Goal: Communication & Community: Answer question/provide support

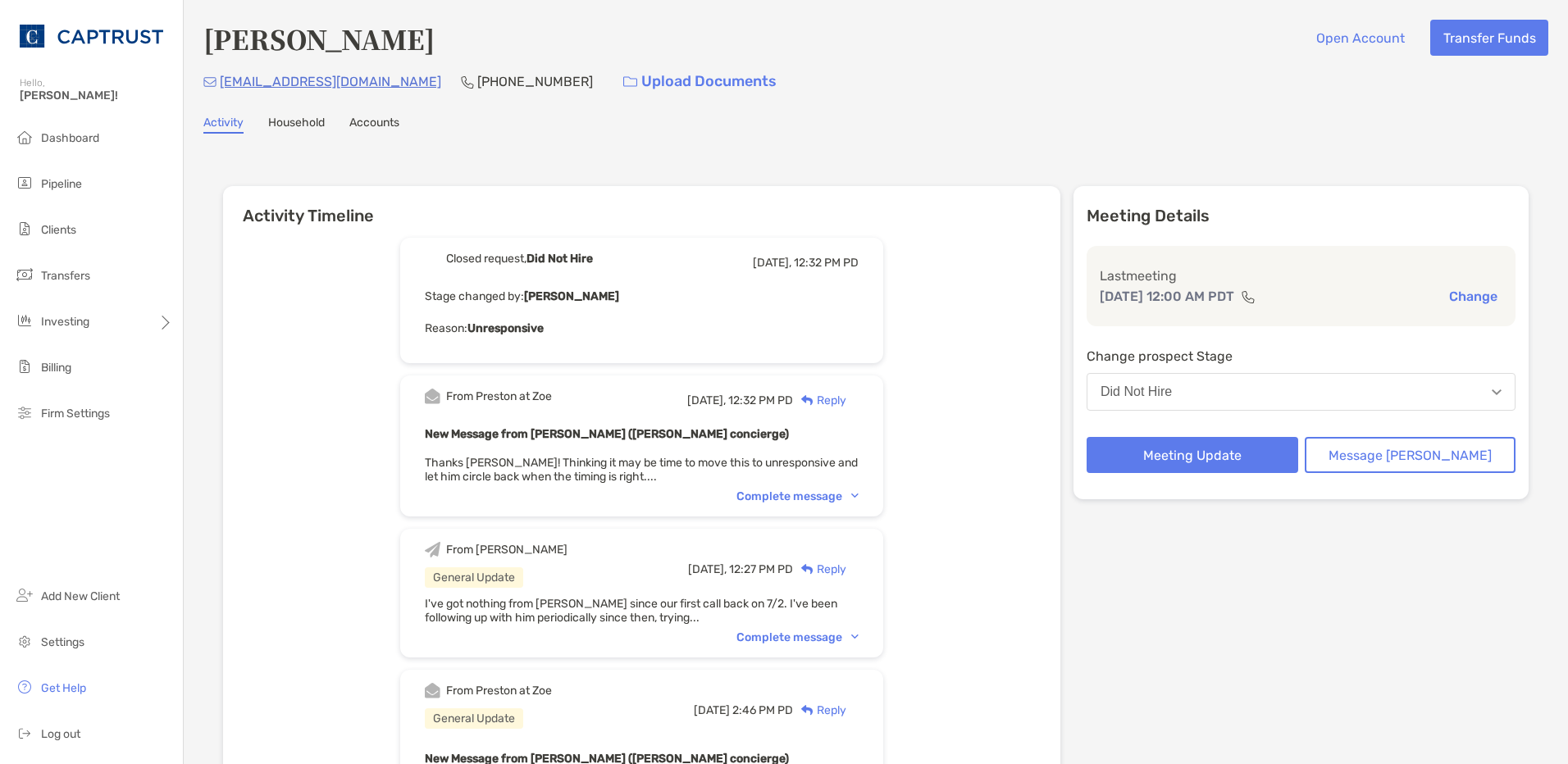
click at [846, 405] on div "Reply" at bounding box center [819, 401] width 53 height 17
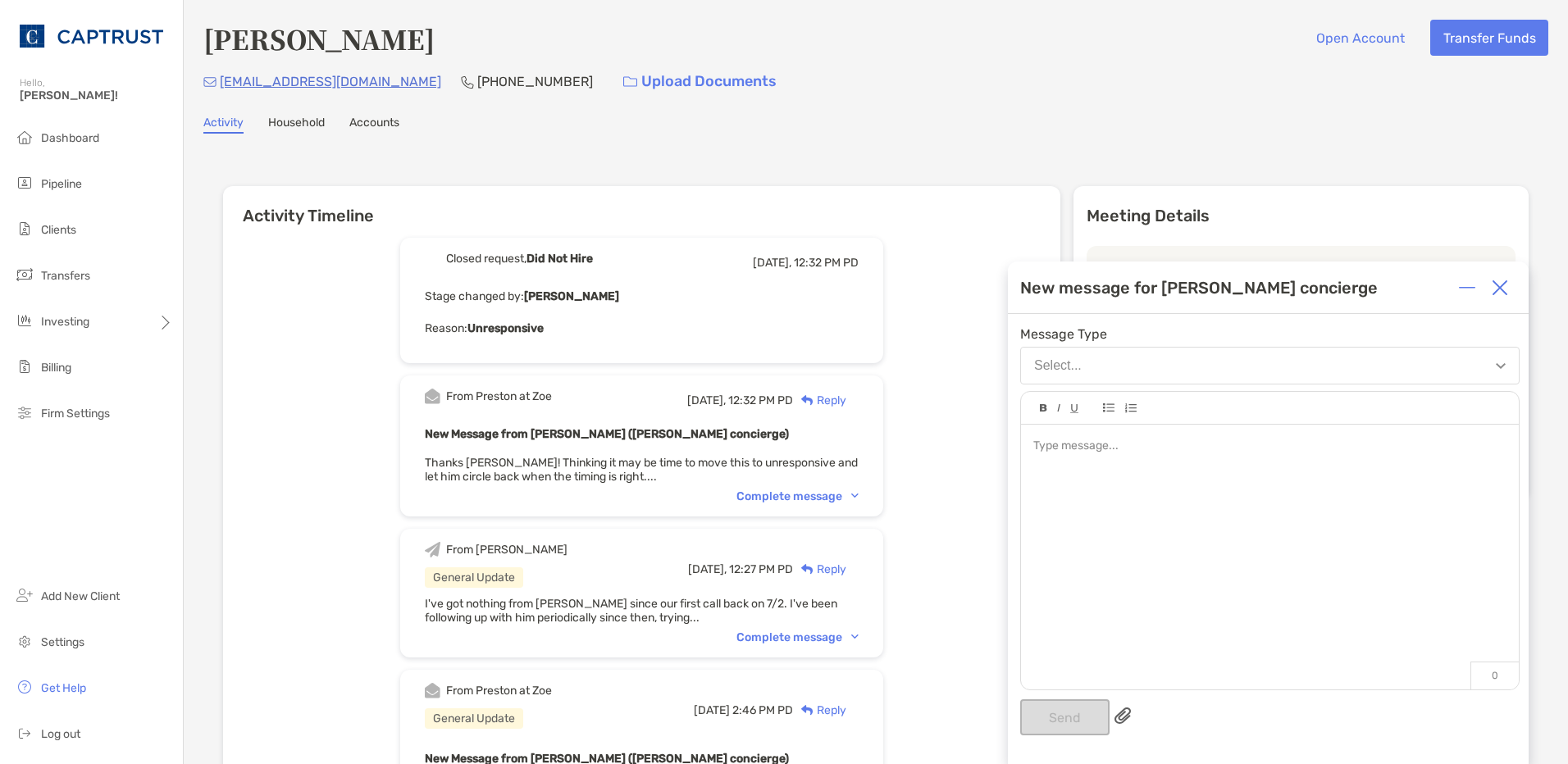
click at [1126, 524] on div at bounding box center [1269, 549] width 497 height 248
click at [844, 483] on div "From [PERSON_NAME] at [GEOGRAPHIC_DATA] [DATE], 12:32 PM PD Reply New Message f…" at bounding box center [641, 446] width 483 height 141
click at [837, 489] on div "From [PERSON_NAME] at [GEOGRAPHIC_DATA] [DATE], 12:32 PM PD Reply New Message f…" at bounding box center [641, 446] width 483 height 141
click at [833, 496] on div "Complete message" at bounding box center [797, 497] width 122 height 14
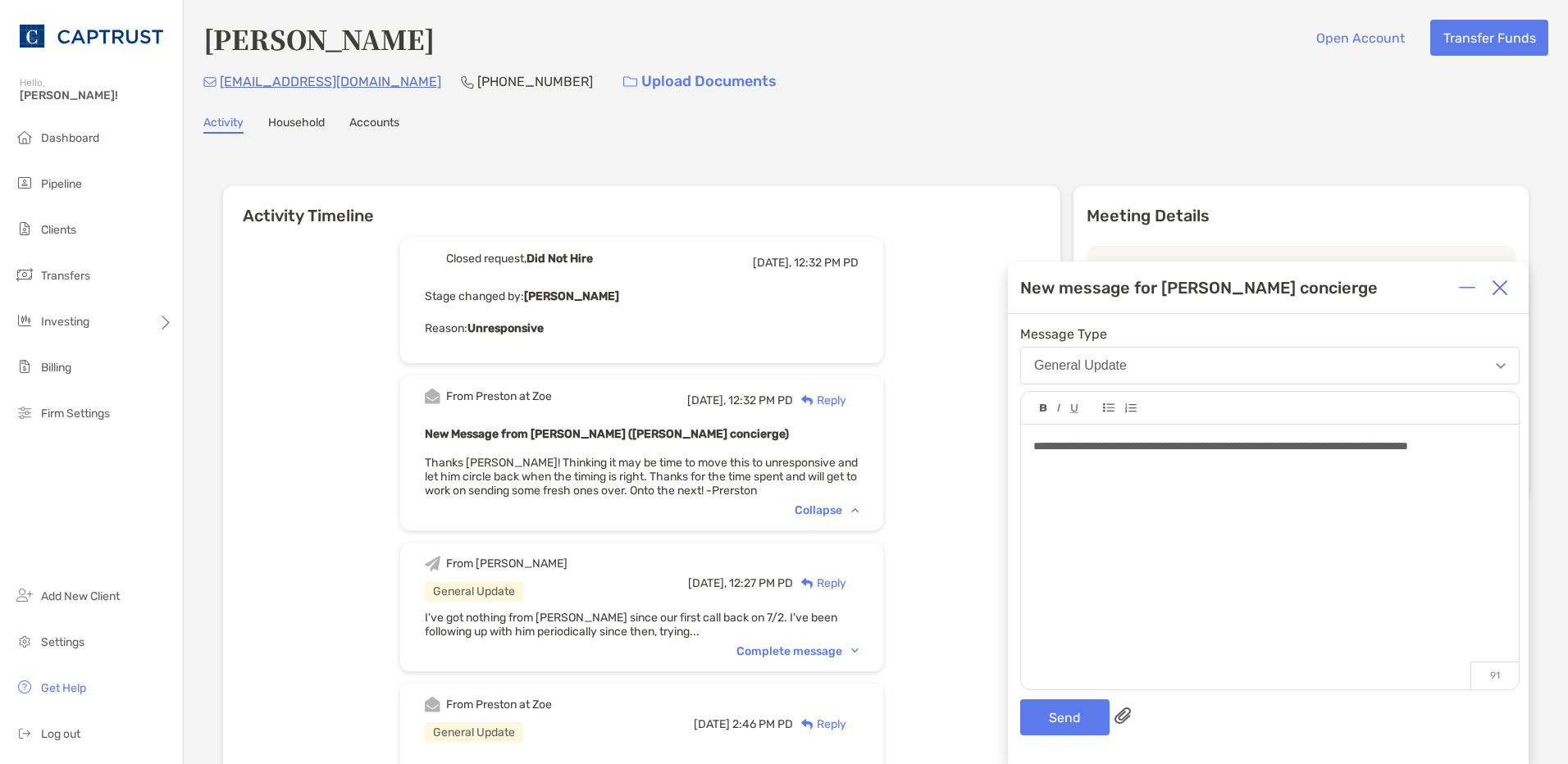
click at [1408, 445] on span "**********" at bounding box center [1220, 445] width 375 height 11
click at [1072, 707] on button "Send" at bounding box center [1064, 717] width 90 height 36
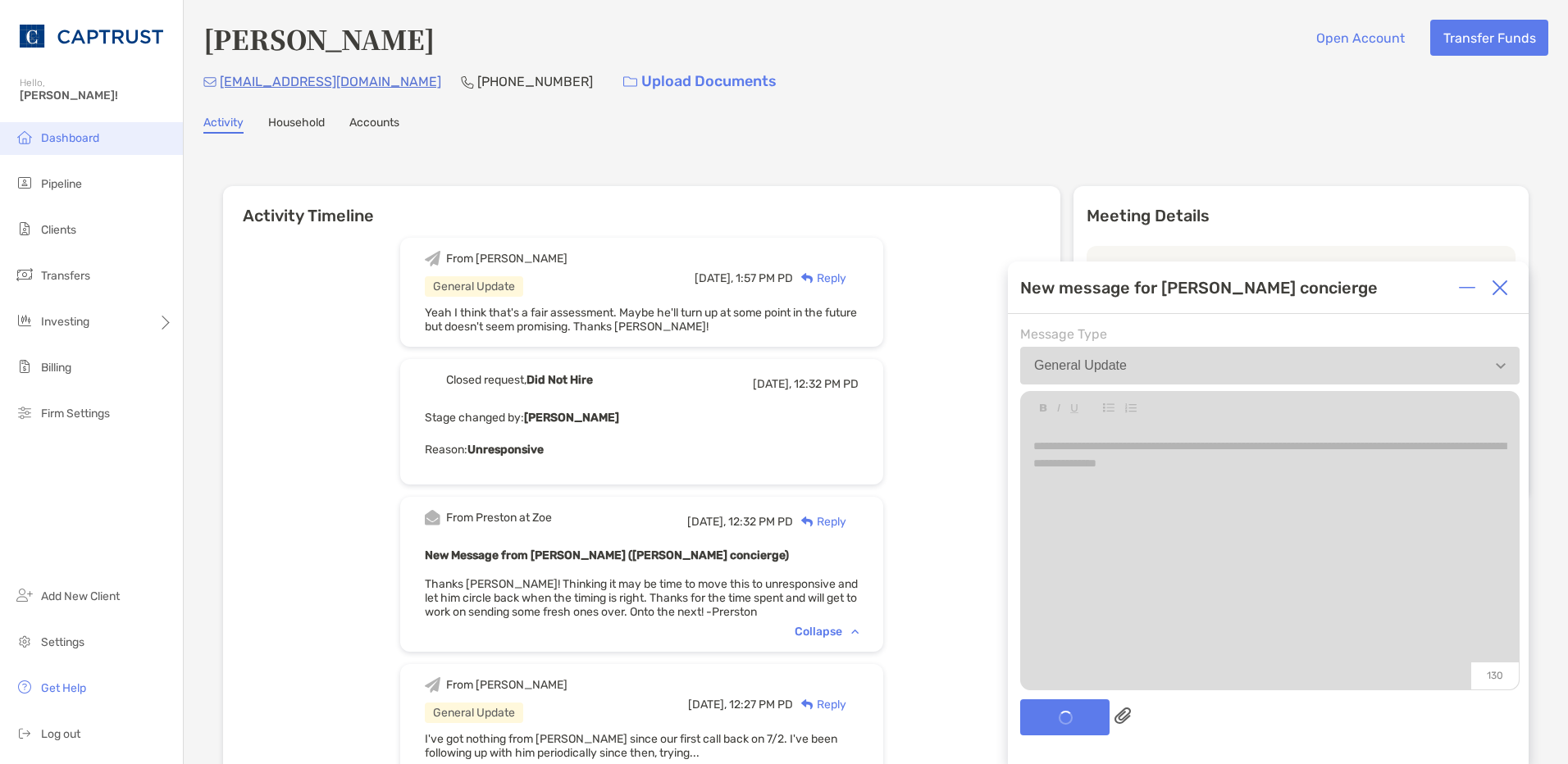
click at [64, 130] on li "Dashboard" at bounding box center [91, 139] width 183 height 33
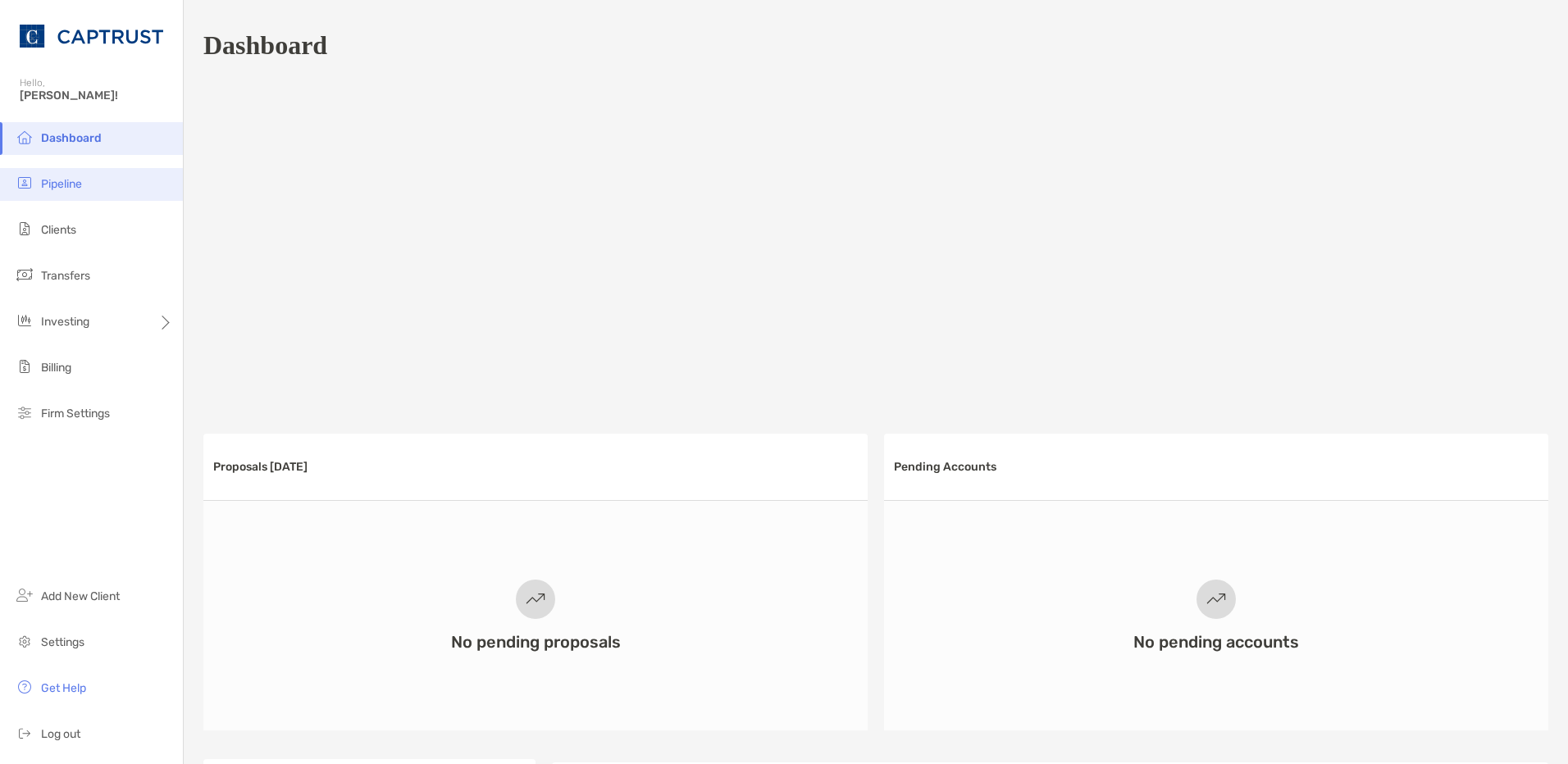
click at [116, 176] on li "Pipeline" at bounding box center [91, 185] width 183 height 33
